Goal: Information Seeking & Learning: Learn about a topic

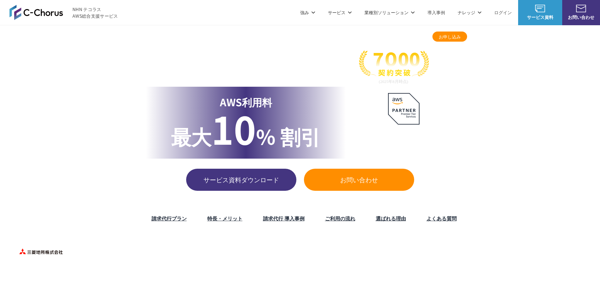
click at [317, 13] on li "強み 強み C-Chorusの強み 管理ポータル 開発ロードマップ C-Chorusのサポート 資料を請求する まずは相談する" at bounding box center [308, 12] width 28 height 25
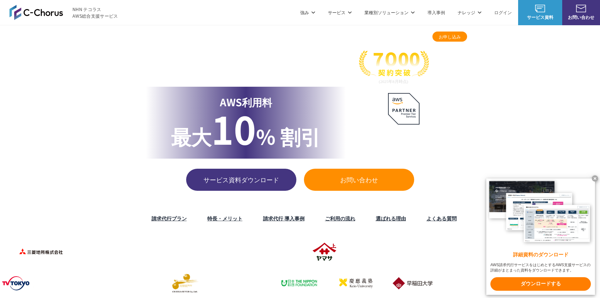
click at [164, 41] on div "C-Chorusの強み 管理ポータル 開発ロードマップ C-Chorusのサポート 資料を請求する まずは相談する" at bounding box center [300, 58] width 600 height 67
click at [164, 40] on link "C-Chorusの強み" at bounding box center [159, 38] width 32 height 6
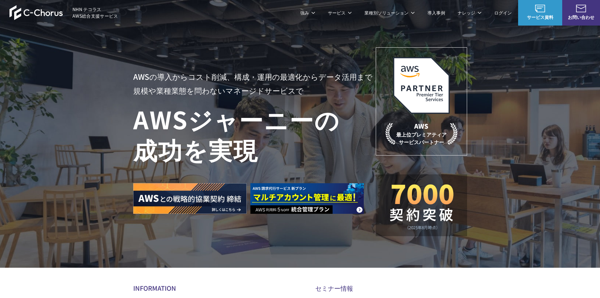
click at [45, 9] on img at bounding box center [36, 12] width 54 height 15
